Goal: Information Seeking & Learning: Learn about a topic

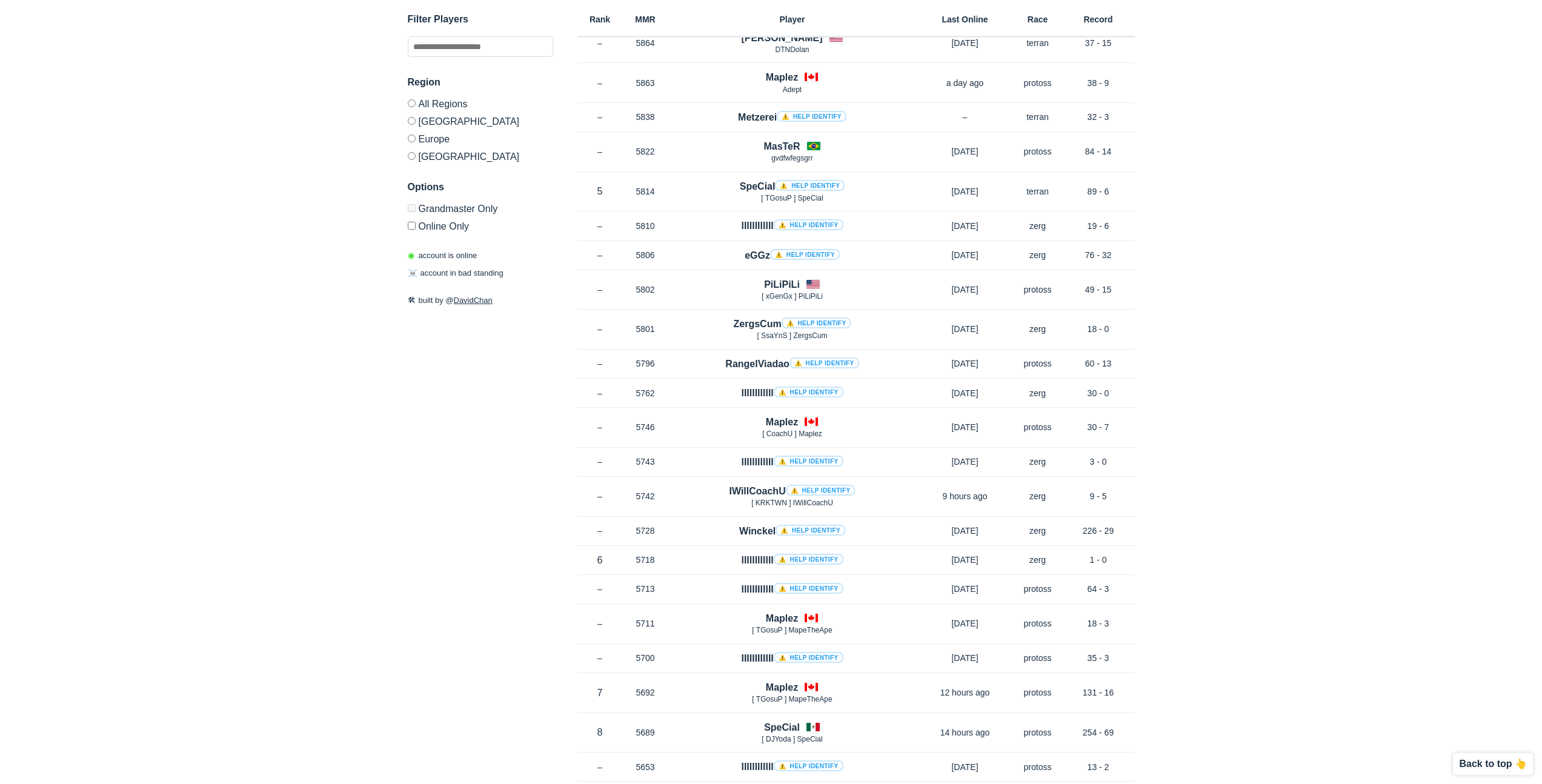
scroll to position [703, 0]
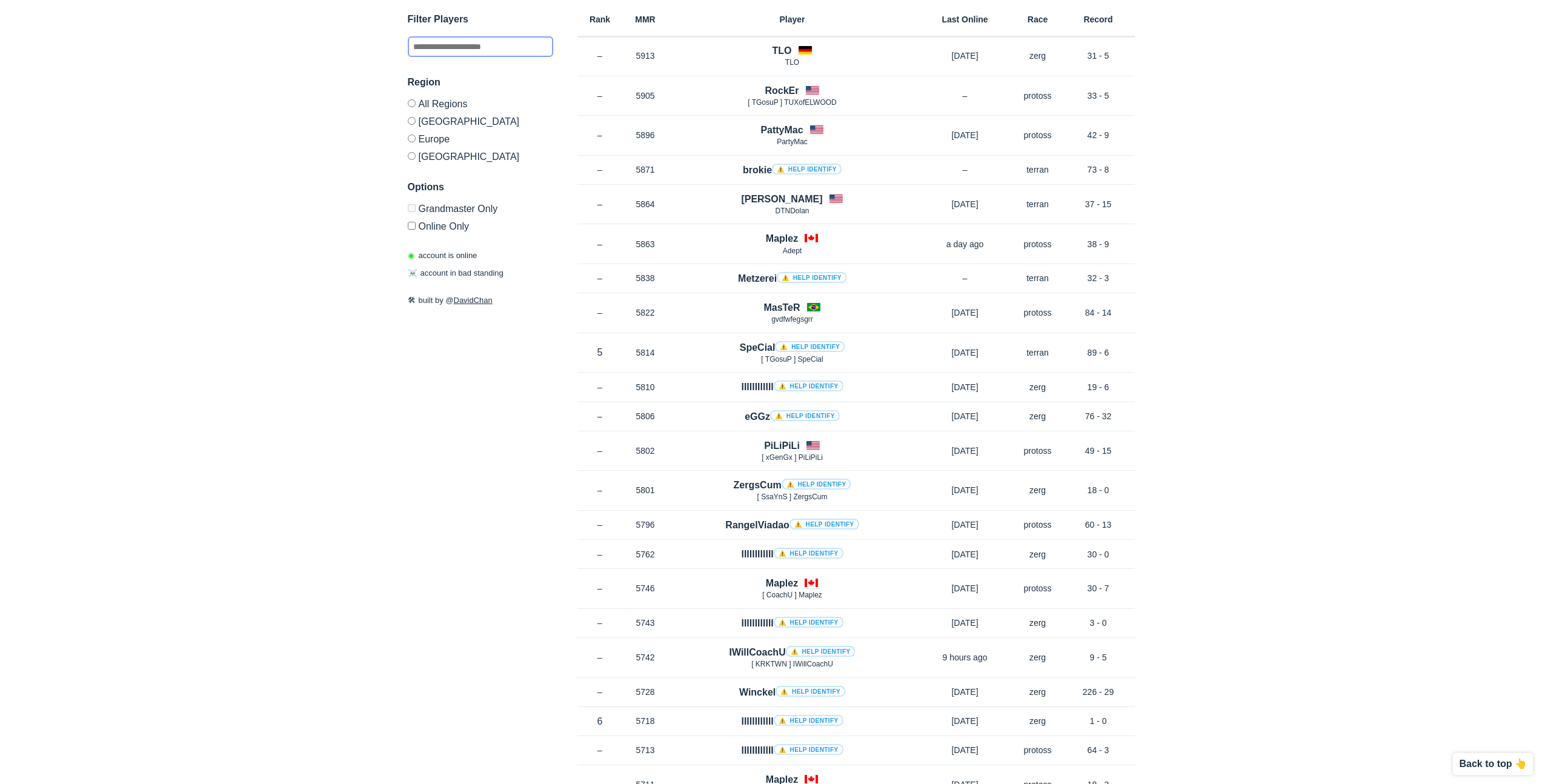
click at [471, 45] on input "text" at bounding box center [480, 47] width 145 height 21
click at [418, 138] on label "Europe" at bounding box center [480, 138] width 145 height 18
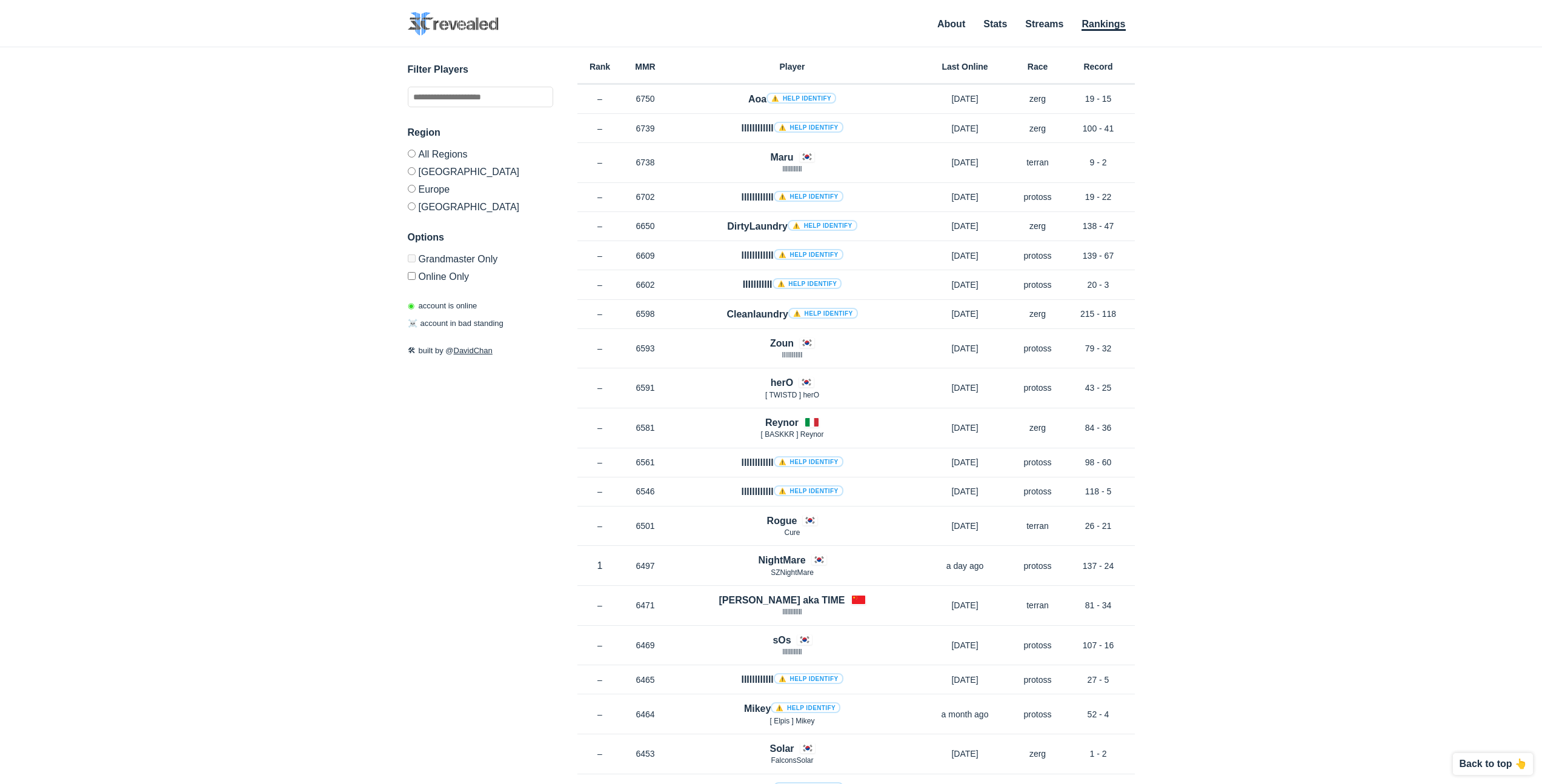
click at [410, 164] on label "[GEOGRAPHIC_DATA]" at bounding box center [480, 171] width 145 height 18
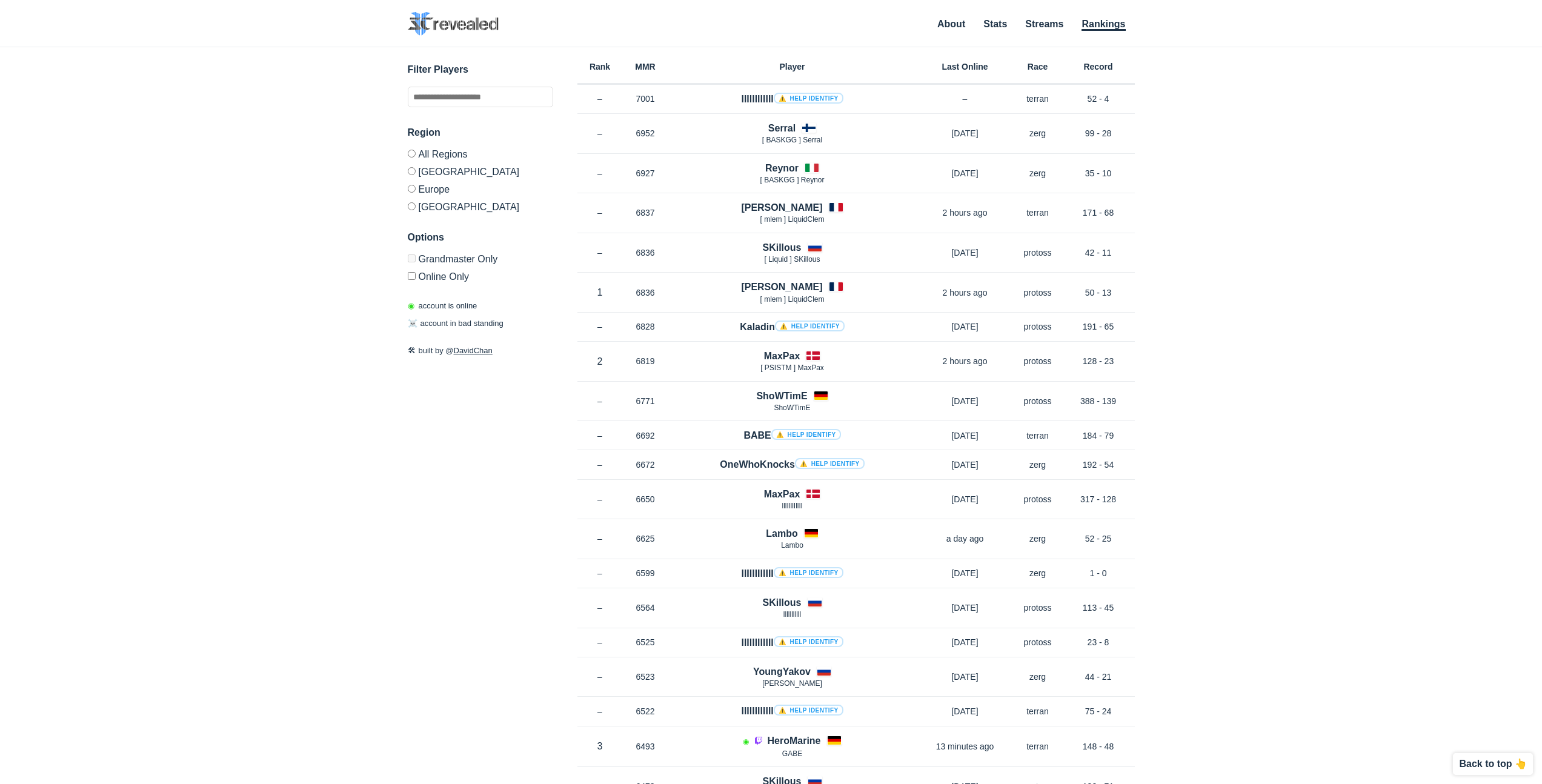
click at [227, 188] on div "✕ Filter Players Region All Regions North America Europe Korea Options Grandmas…" at bounding box center [771, 401] width 1518 height 707
click at [408, 161] on label "All Regions" at bounding box center [480, 156] width 145 height 13
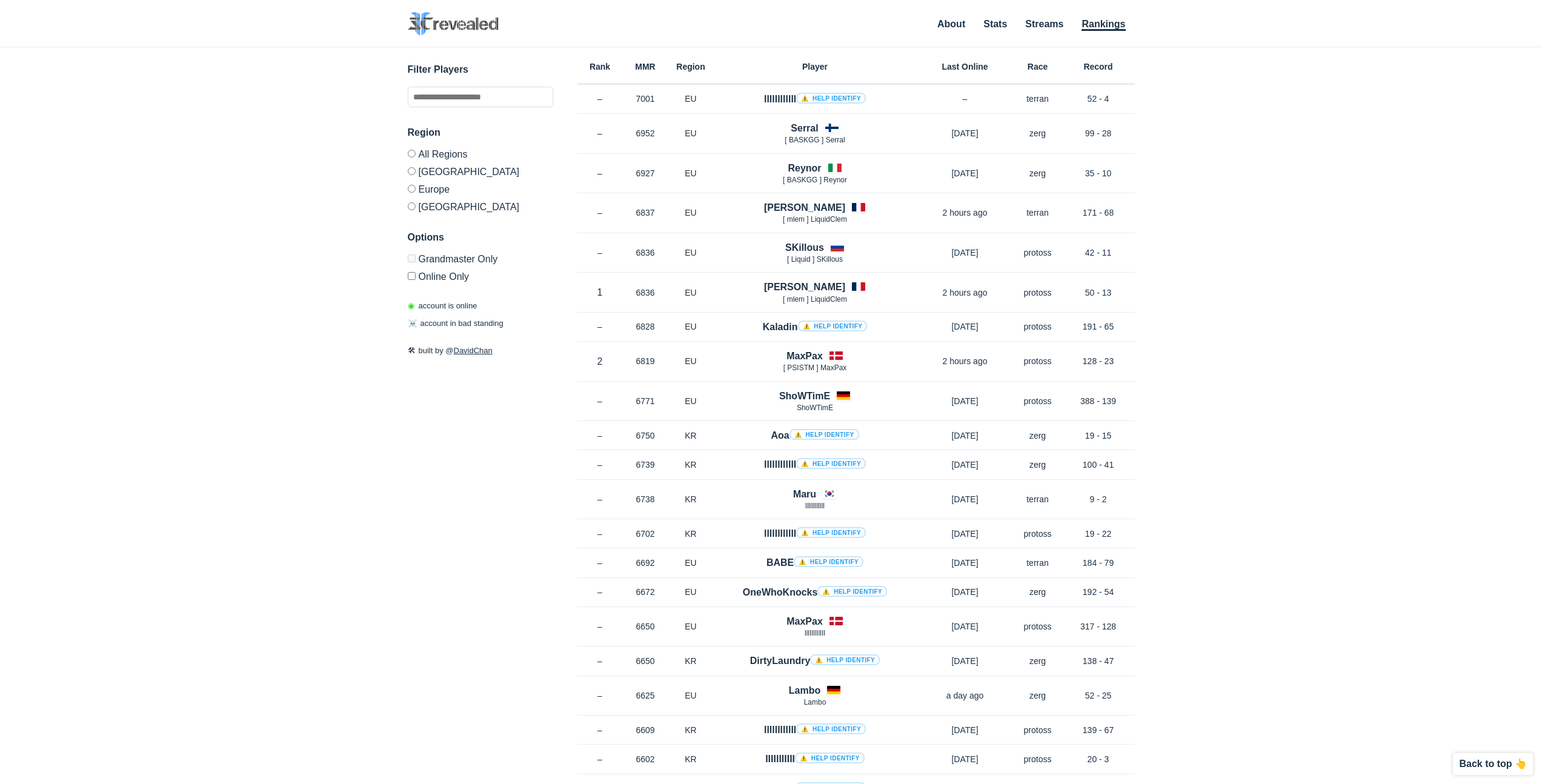
click at [410, 166] on label "[GEOGRAPHIC_DATA]" at bounding box center [480, 171] width 145 height 18
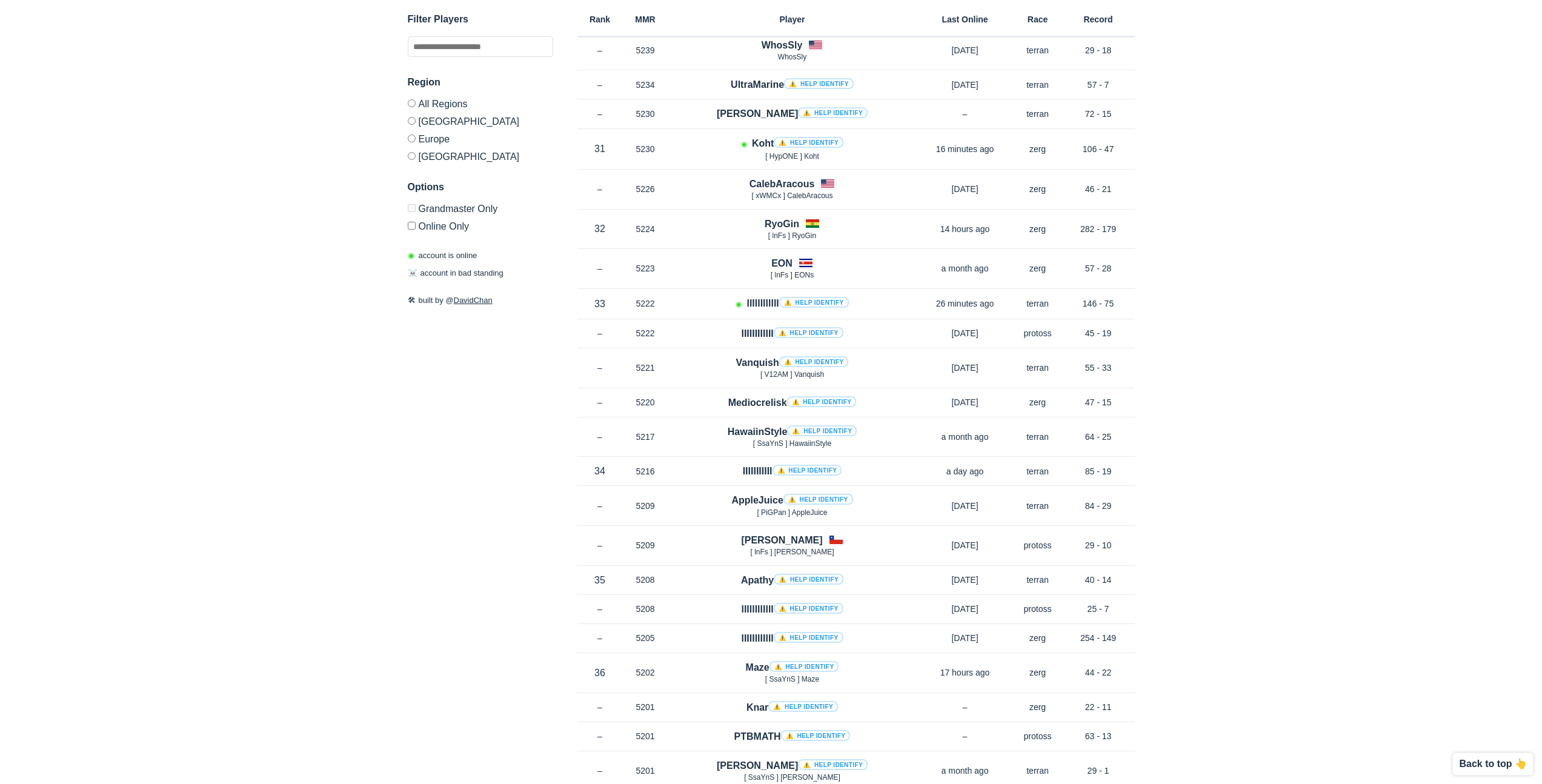
scroll to position [6447, 0]
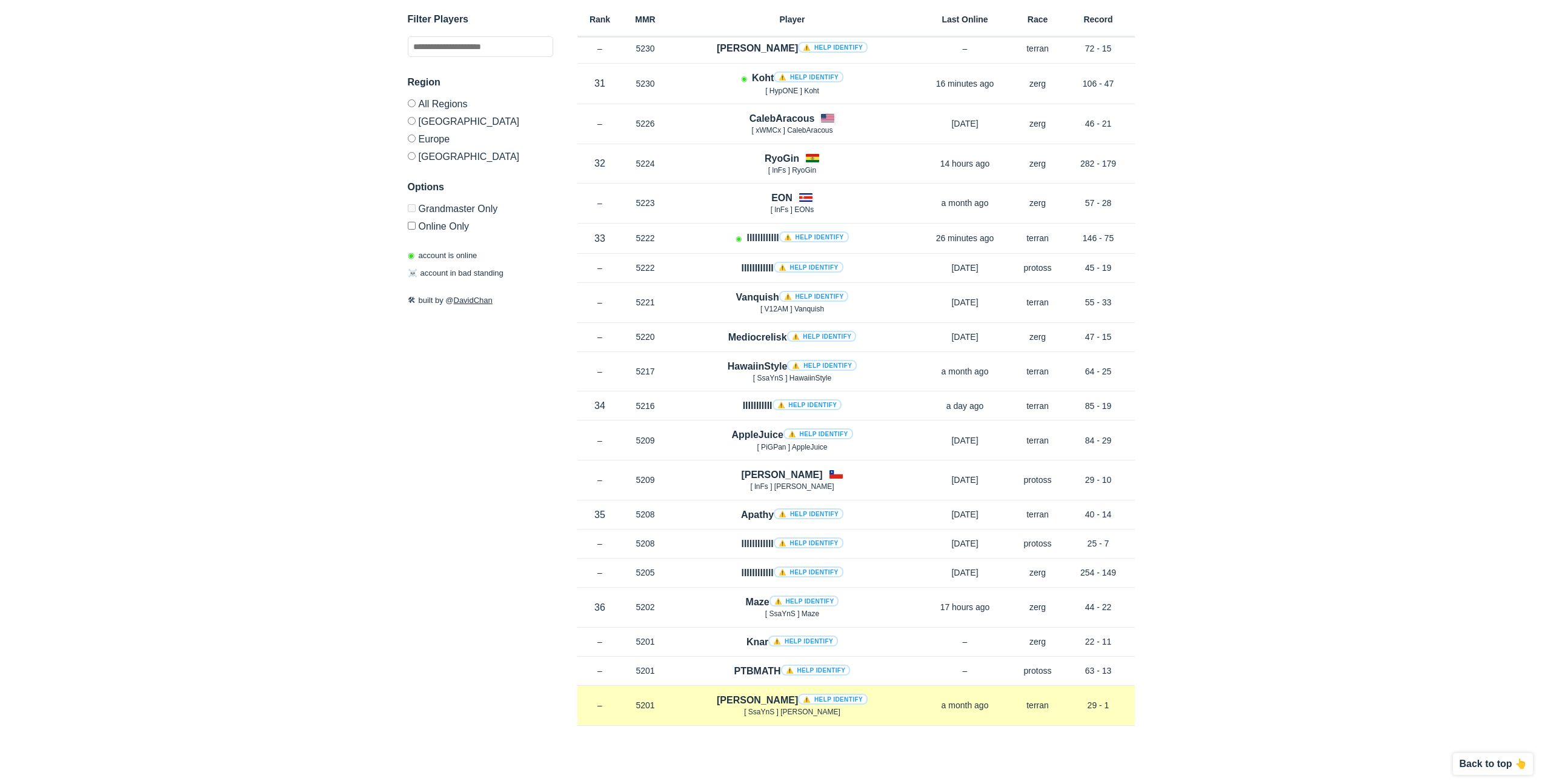
drag, startPoint x: 1358, startPoint y: 734, endPoint x: 895, endPoint y: 704, distance: 464.0
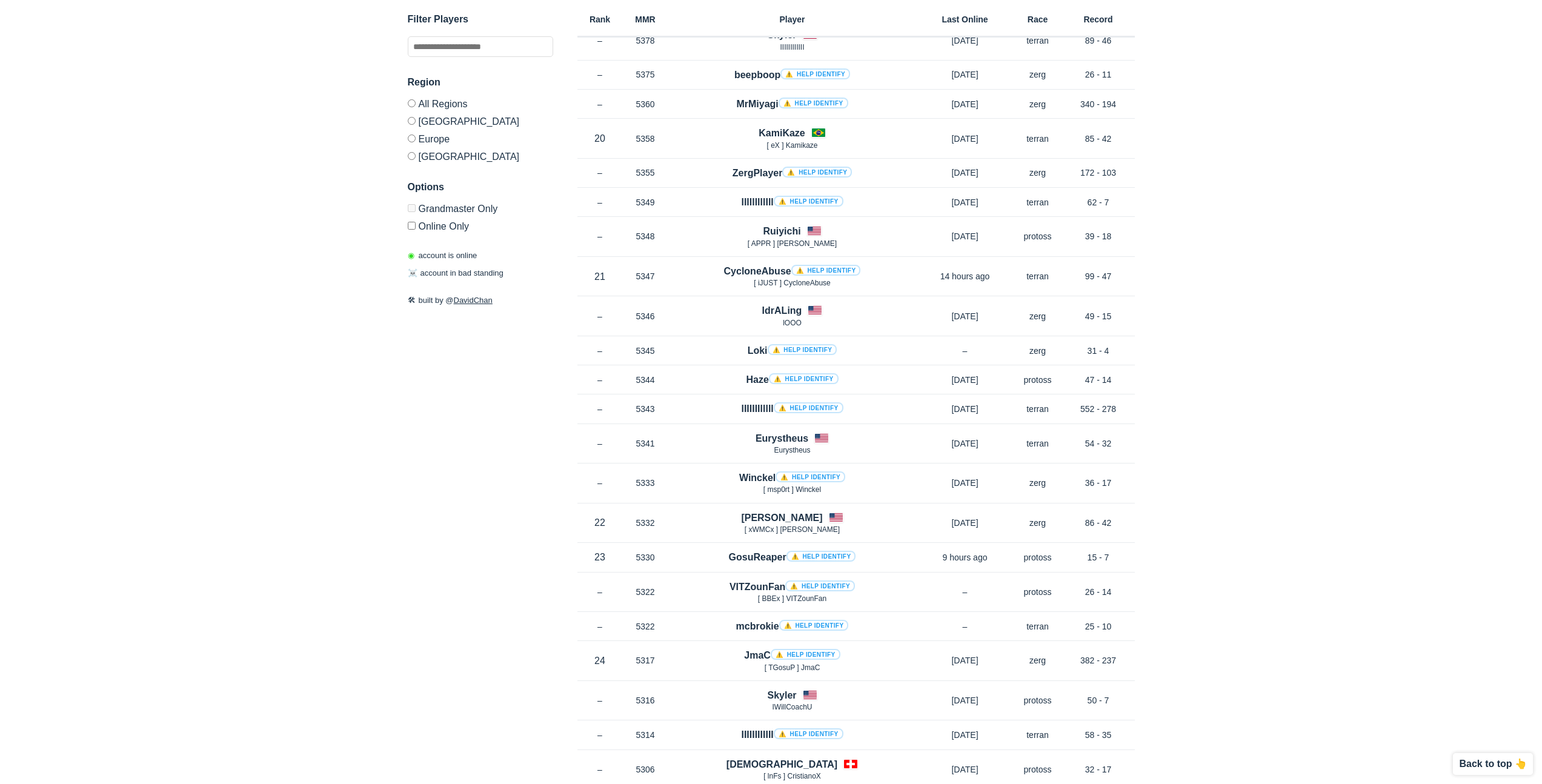
drag, startPoint x: 529, startPoint y: 415, endPoint x: 525, endPoint y: 383, distance: 32.2
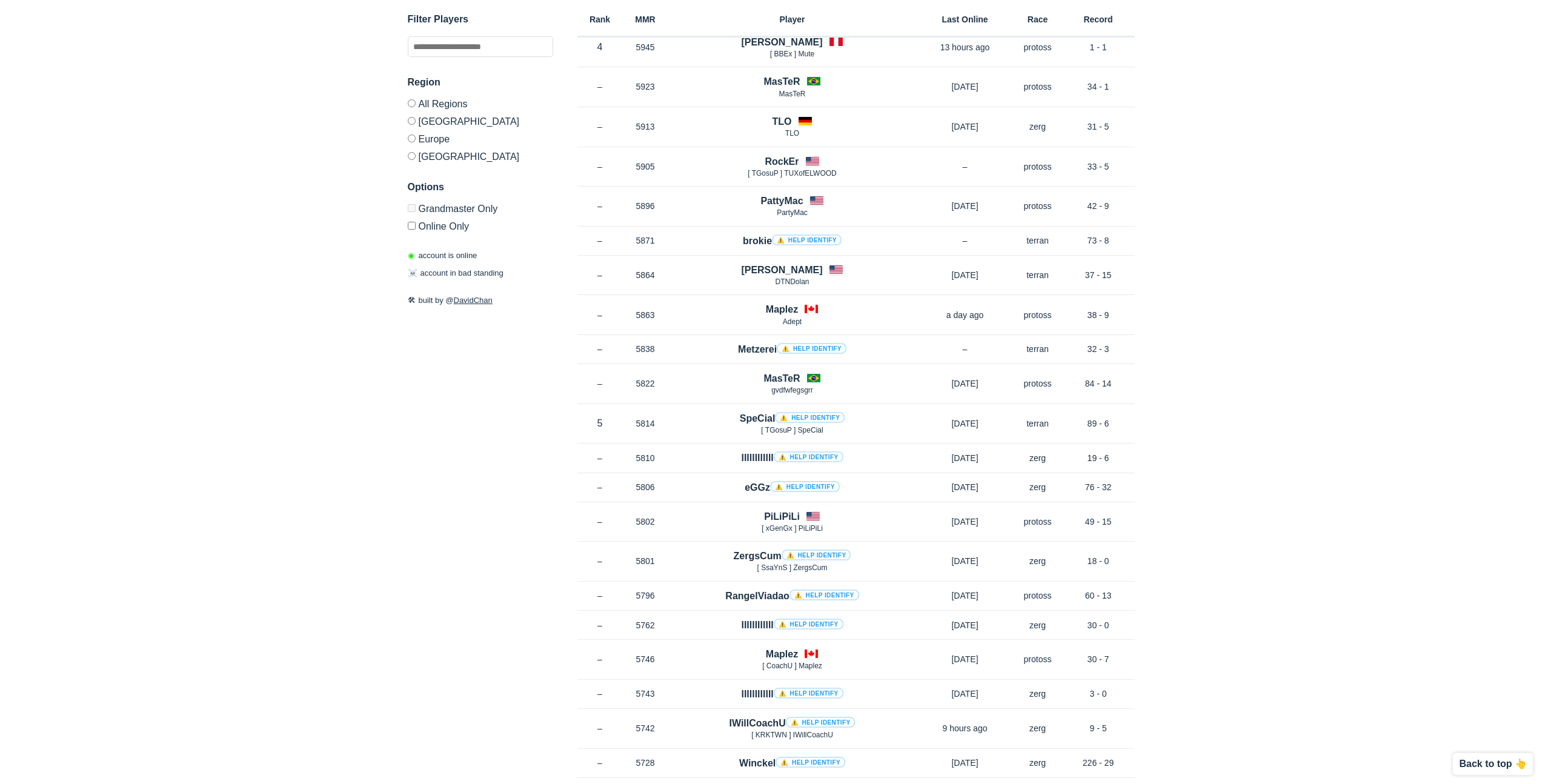
scroll to position [0, 0]
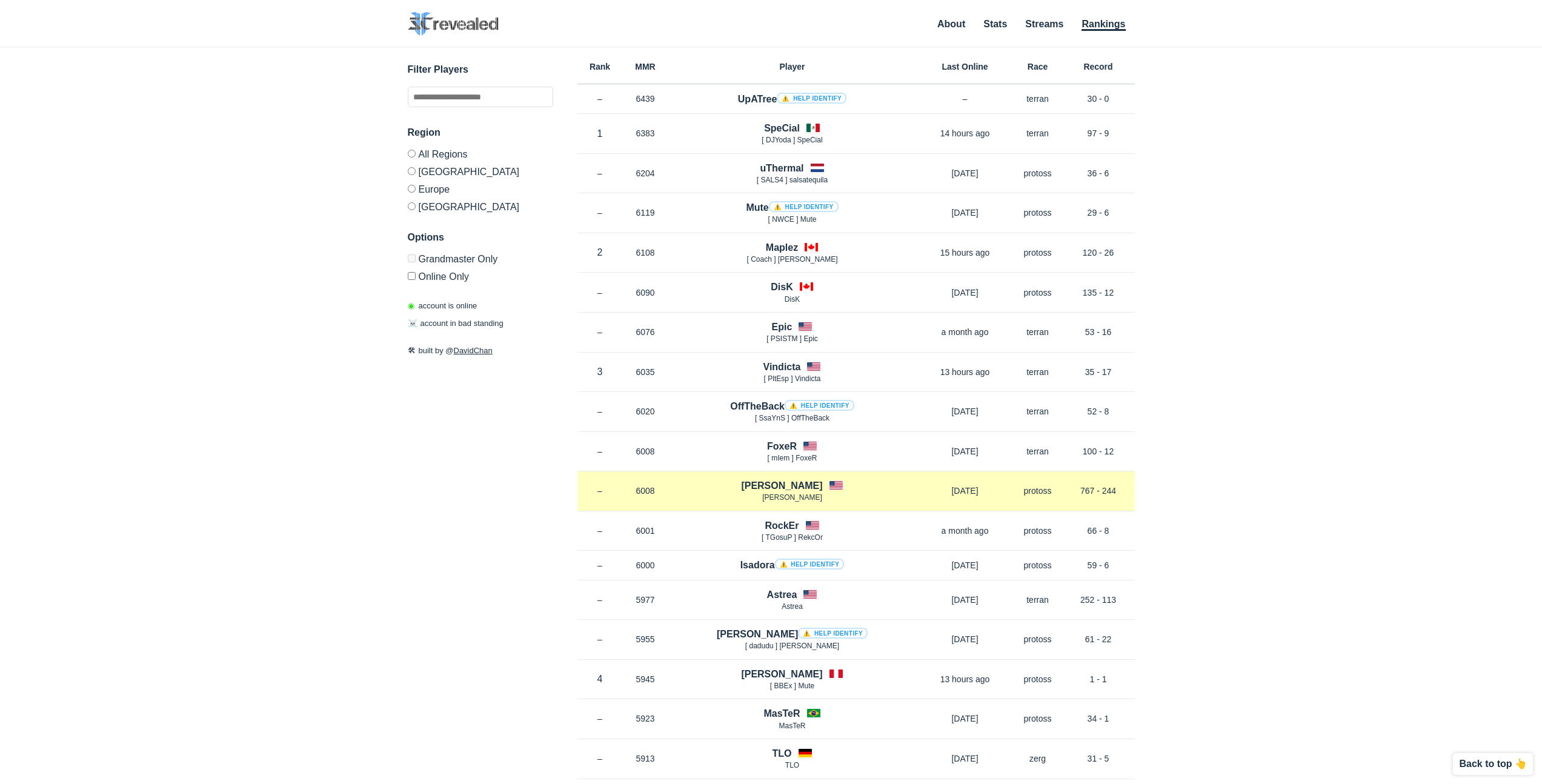
drag, startPoint x: 1080, startPoint y: 490, endPoint x: 1127, endPoint y: 489, distance: 47.0
click at [1127, 489] on p "767 - 244" at bounding box center [1098, 491] width 73 height 12
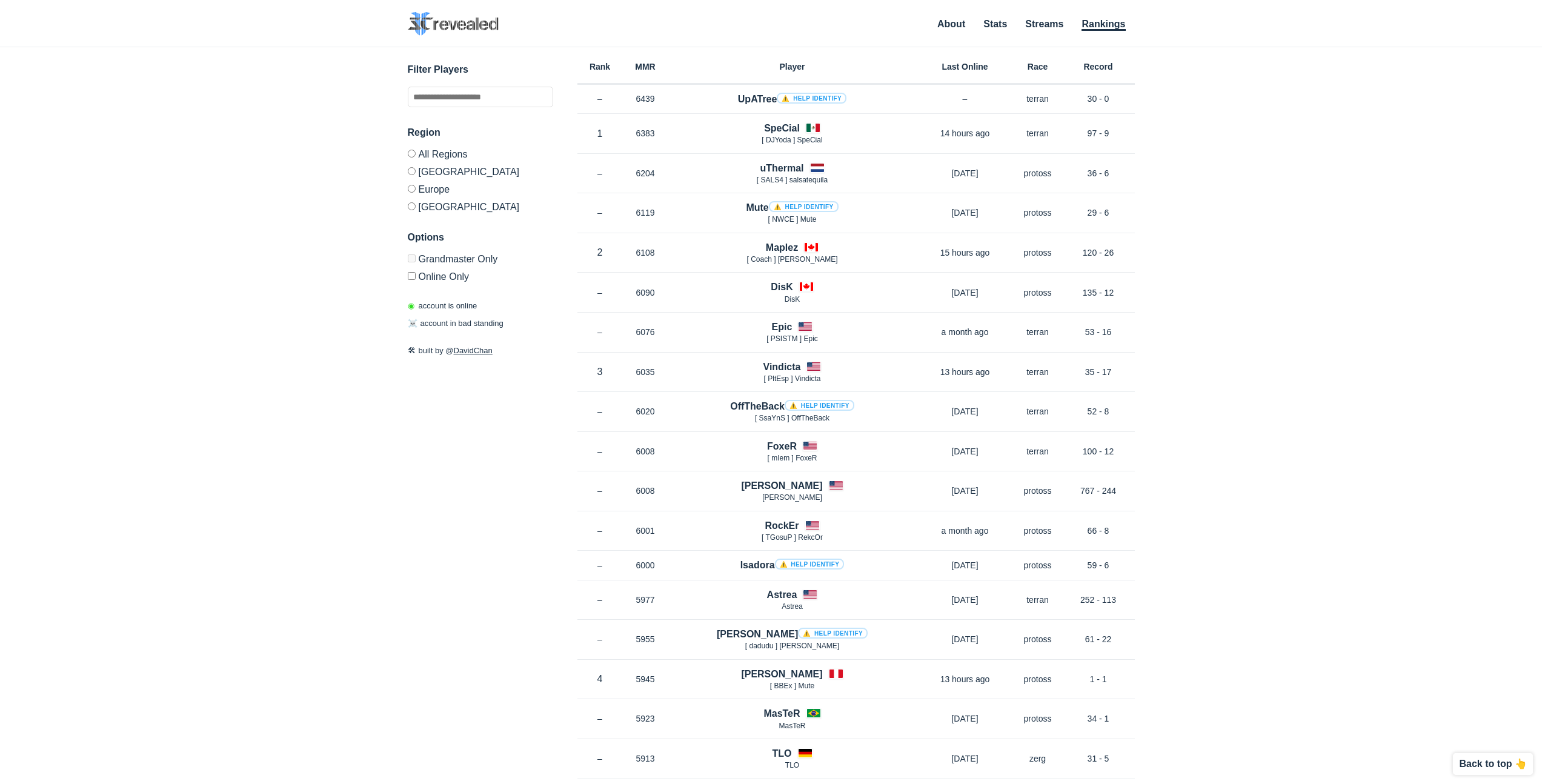
click at [1200, 497] on div "✕ Filter Players Region All Regions [GEOGRAPHIC_DATA] [GEOGRAPHIC_DATA] [GEOGRA…" at bounding box center [771, 401] width 1518 height 707
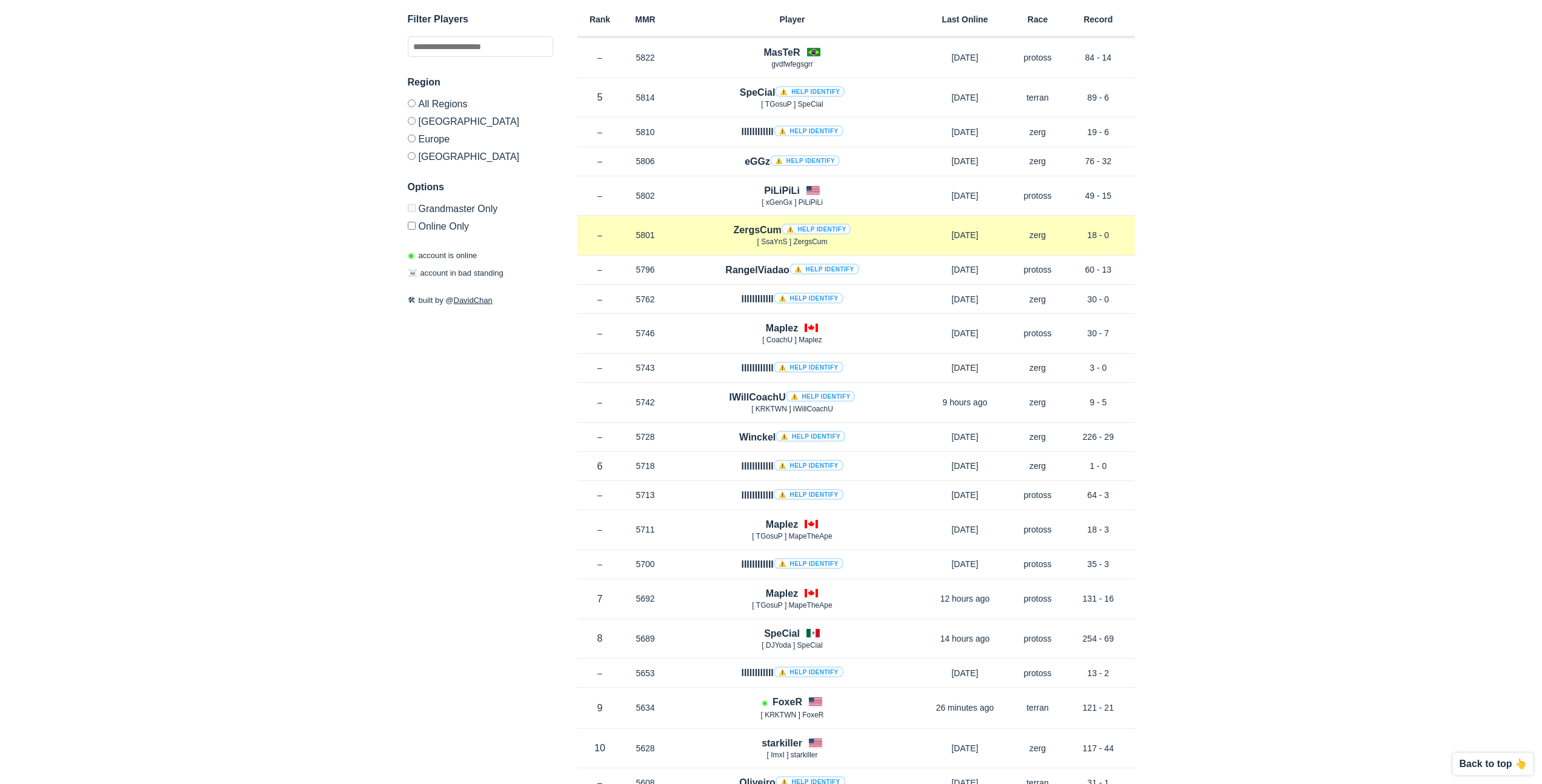
scroll to position [955, 0]
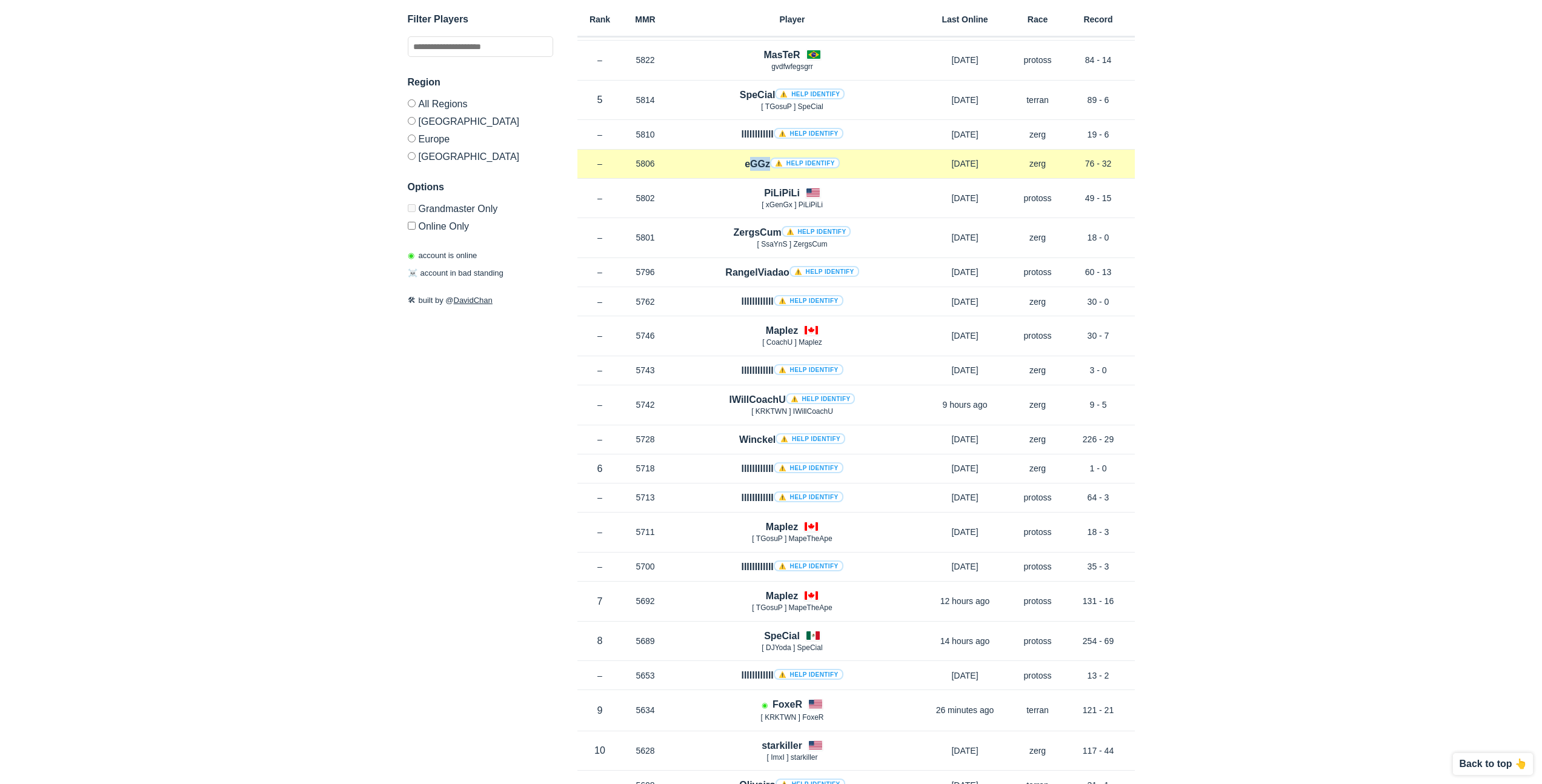
drag, startPoint x: 742, startPoint y: 163, endPoint x: 766, endPoint y: 161, distance: 24.1
click at [766, 161] on div "eGGz ⚠️ Help identify" at bounding box center [792, 164] width 249 height 14
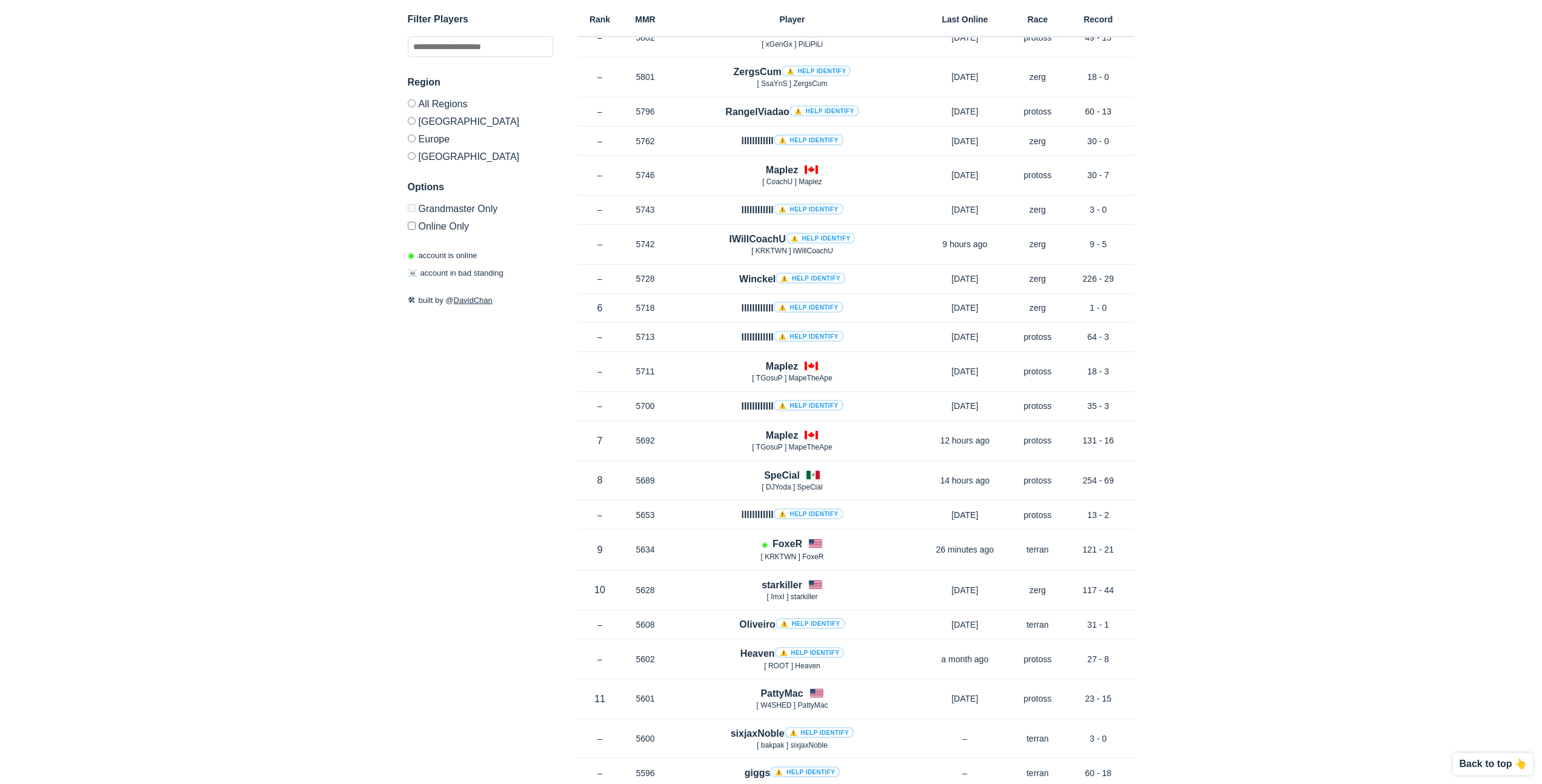
scroll to position [888, 0]
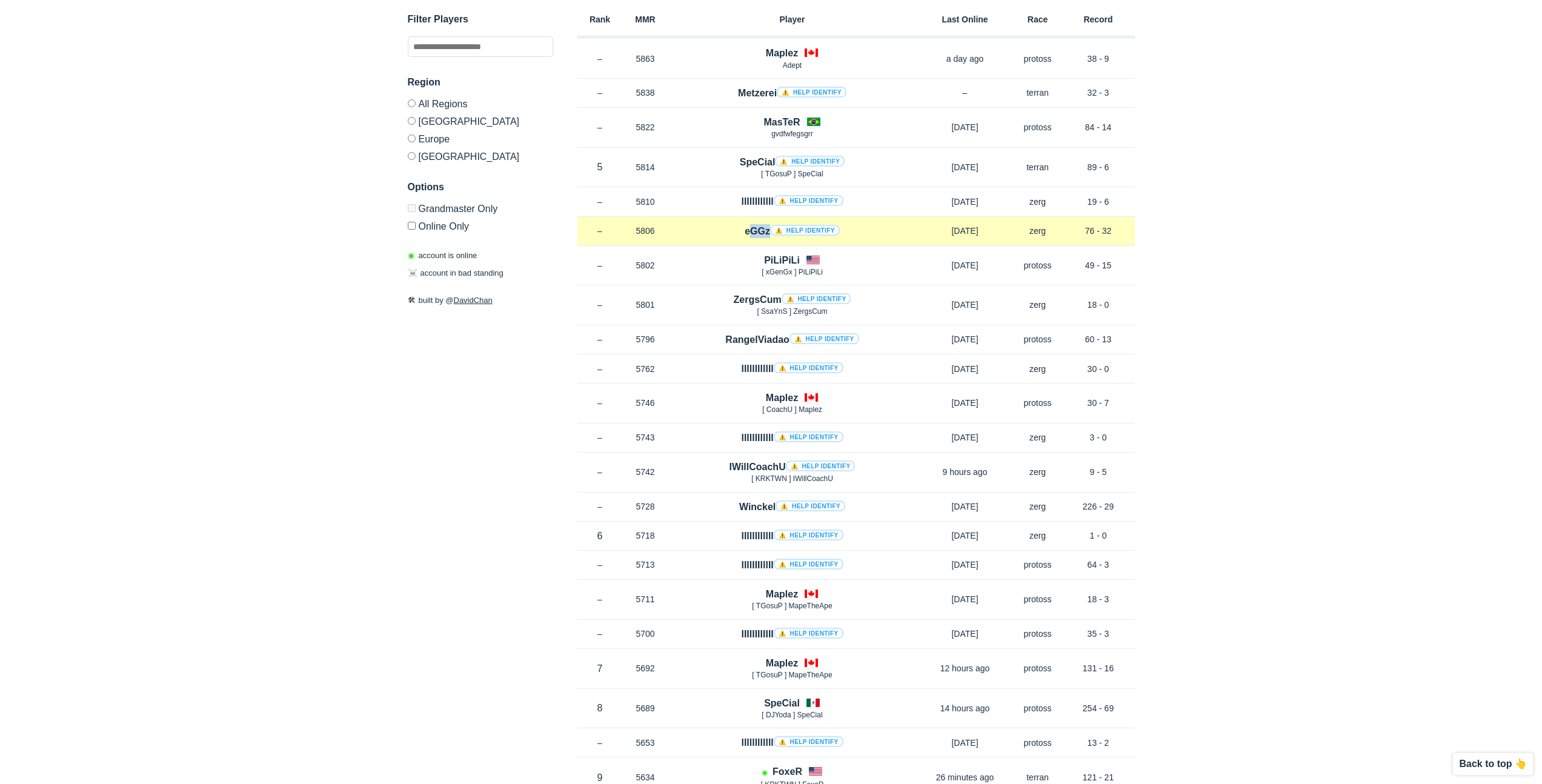
drag, startPoint x: 737, startPoint y: 229, endPoint x: 766, endPoint y: 237, distance: 30.1
click at [766, 237] on div "eGGz ⚠️ Help identify" at bounding box center [792, 231] width 249 height 14
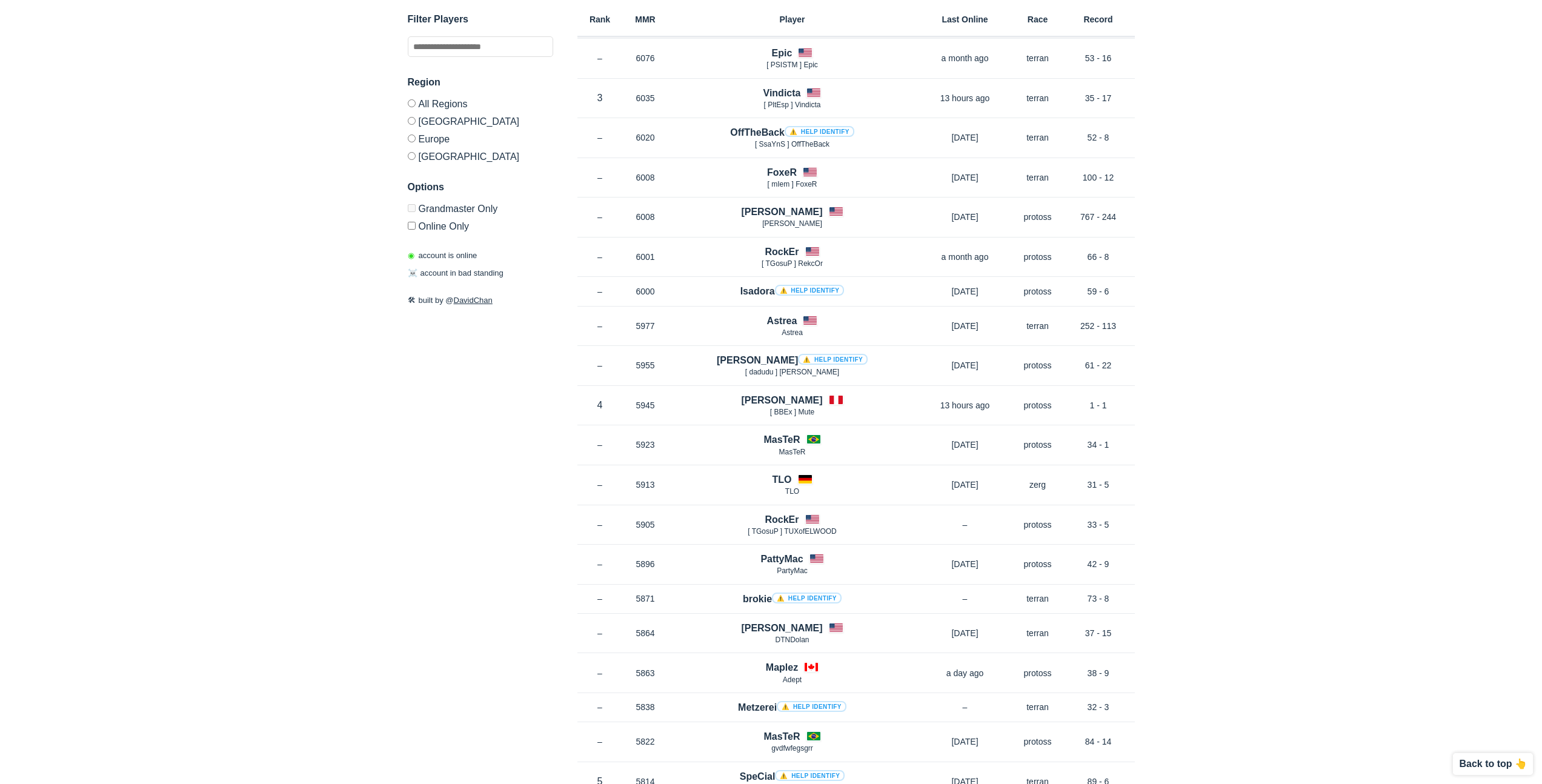
scroll to position [0, 0]
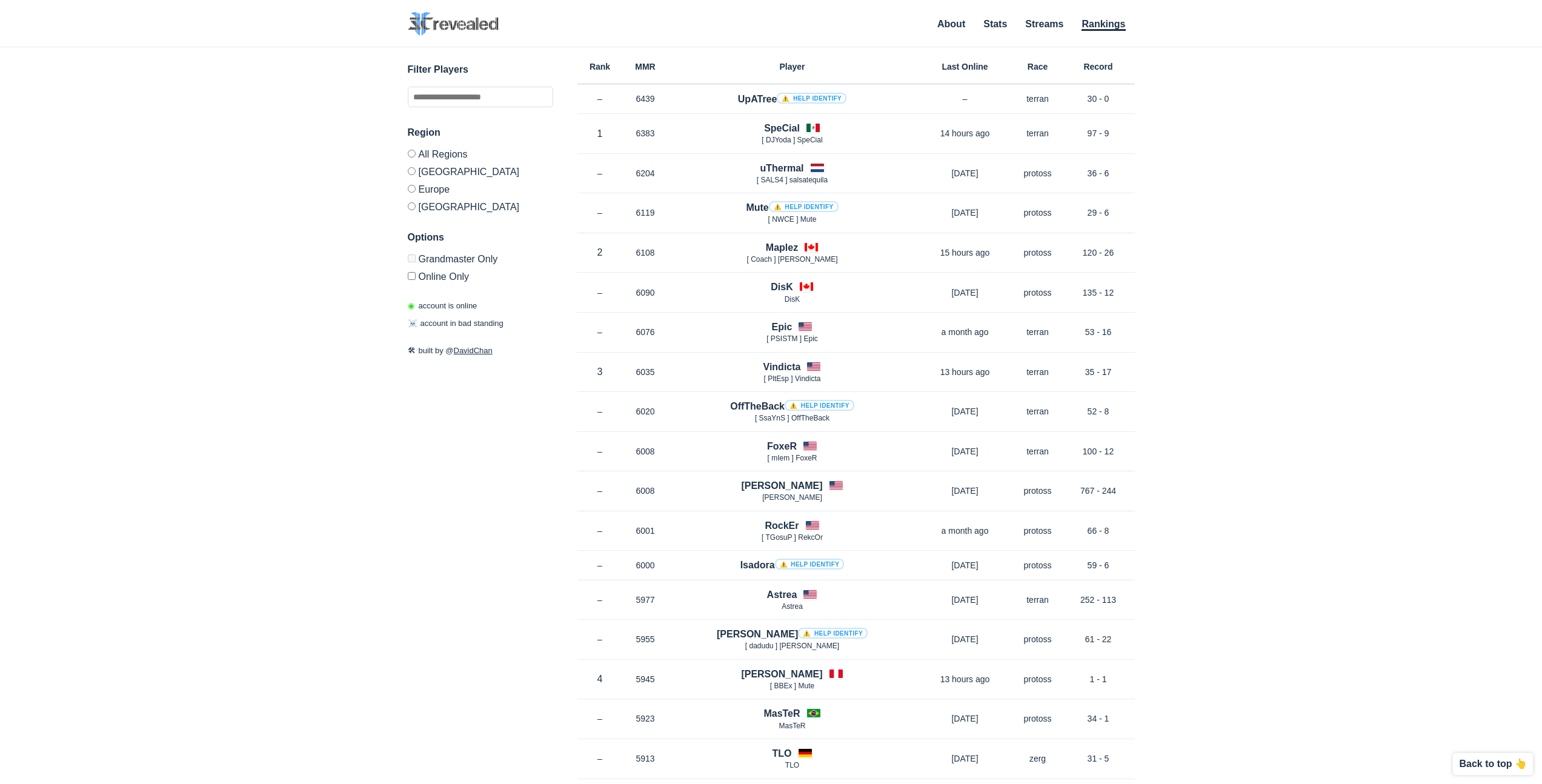
drag, startPoint x: 330, startPoint y: 442, endPoint x: 334, endPoint y: 452, distance: 10.8
click at [331, 446] on div "✕ Filter Players Region All Regions [GEOGRAPHIC_DATA] [GEOGRAPHIC_DATA] [GEOGRA…" at bounding box center [771, 401] width 1518 height 707
click at [242, 46] on header "SC2 Revealed SC2 Revealed identifies StarCraft 2 barcode players on Grandmaster…" at bounding box center [771, 30] width 1542 height 35
